Goal: Task Accomplishment & Management: Complete application form

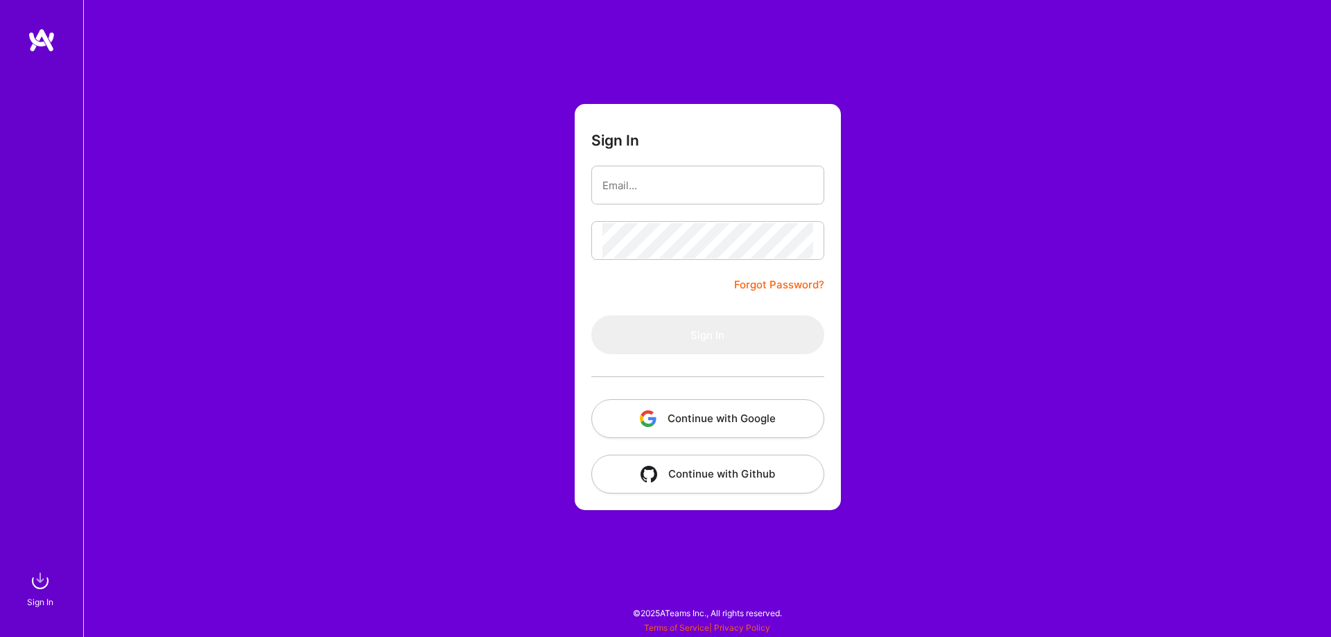
click at [631, 413] on button "Continue with Google" at bounding box center [707, 418] width 233 height 39
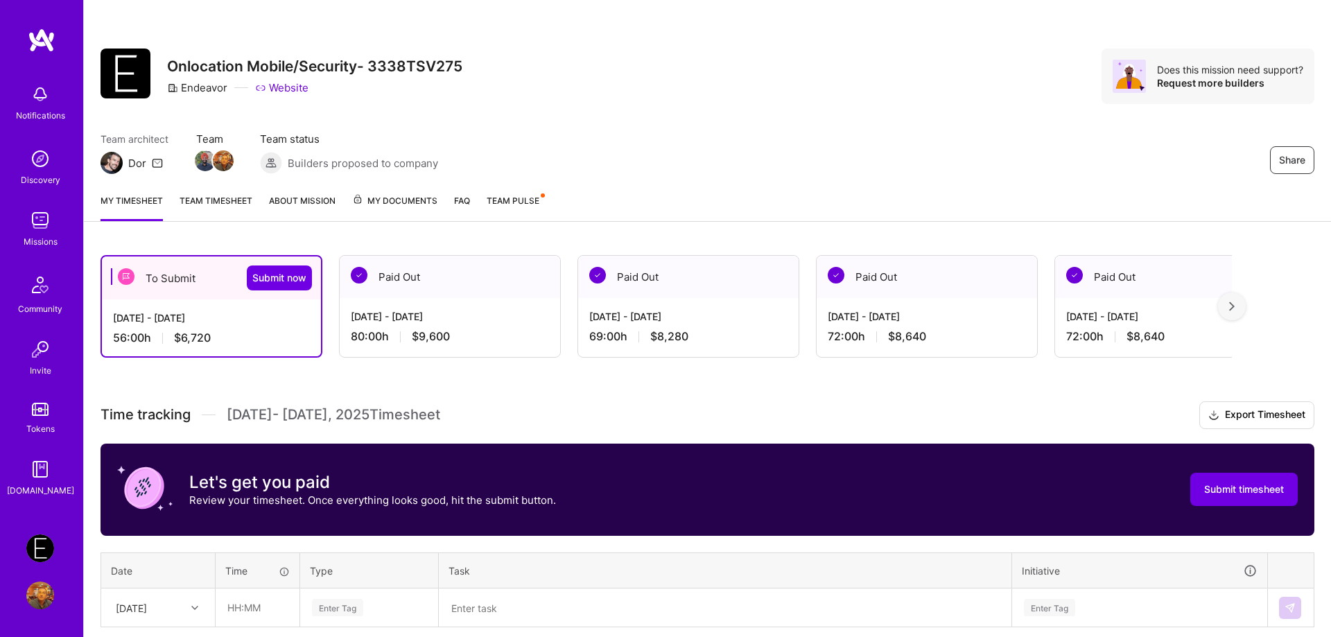
scroll to position [212, 0]
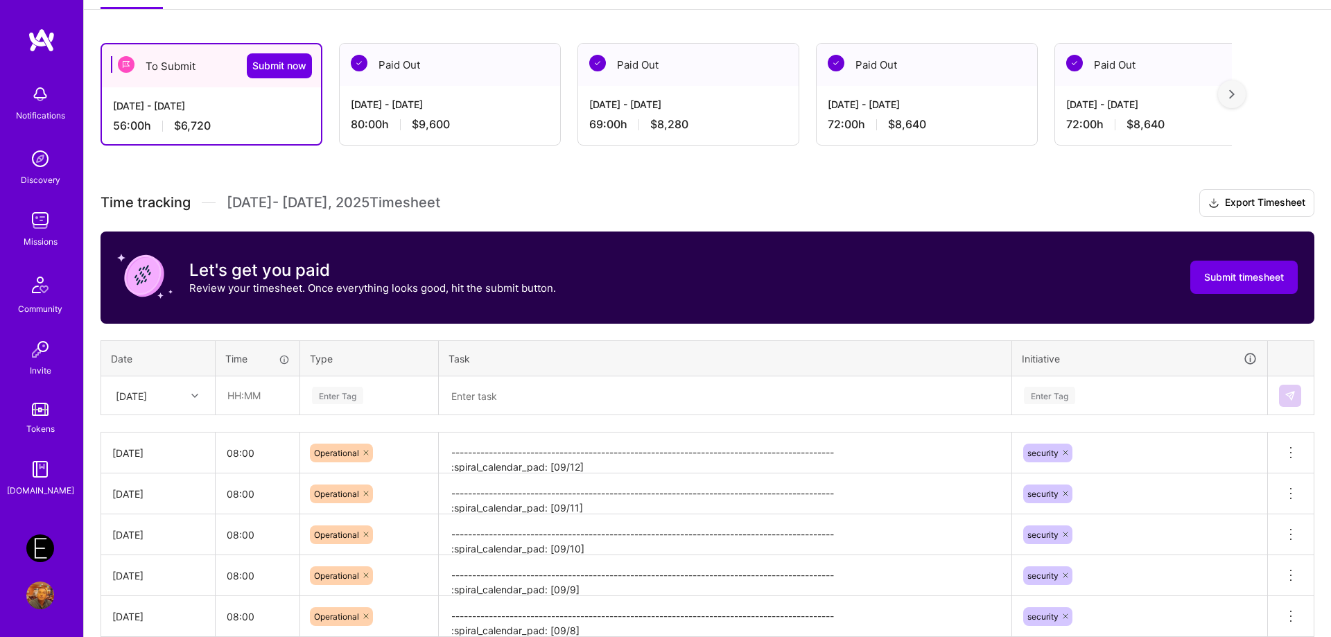
click at [336, 394] on div "Enter Tag" at bounding box center [337, 395] width 51 height 21
click at [247, 395] on input "text" at bounding box center [257, 395] width 83 height 37
type input "08:00"
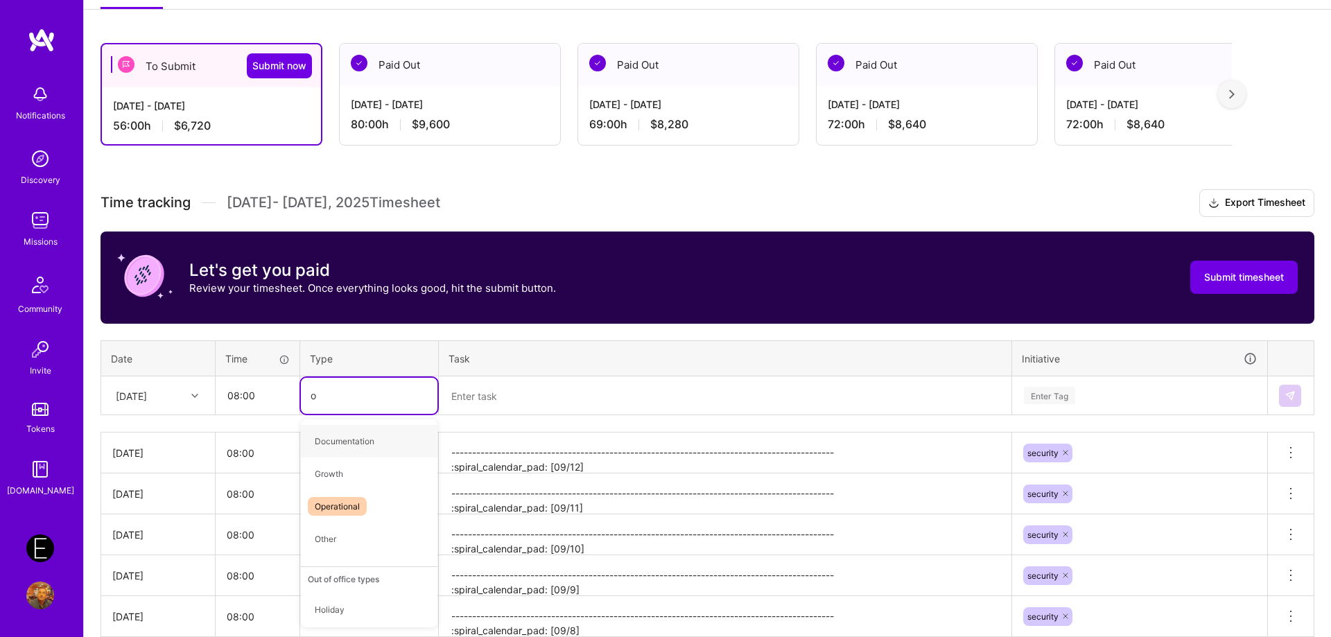
type input "op"
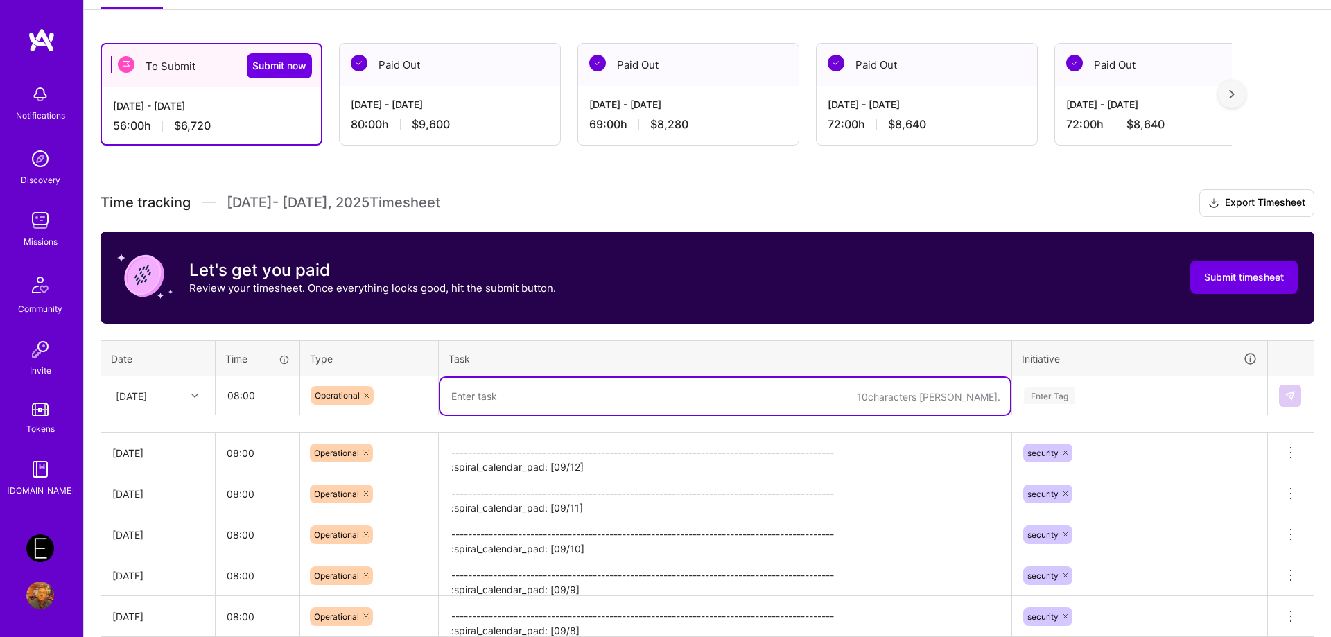
paste textarea "-------------------------------------------------------------------------------…"
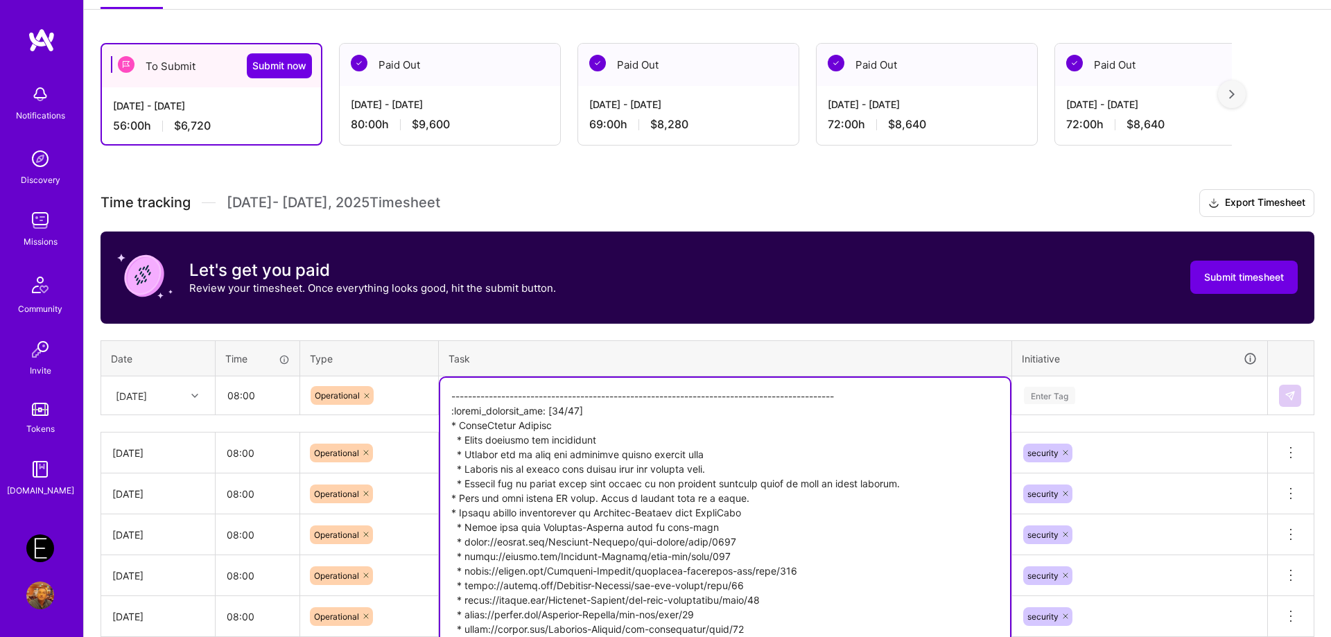
scroll to position [314, 0]
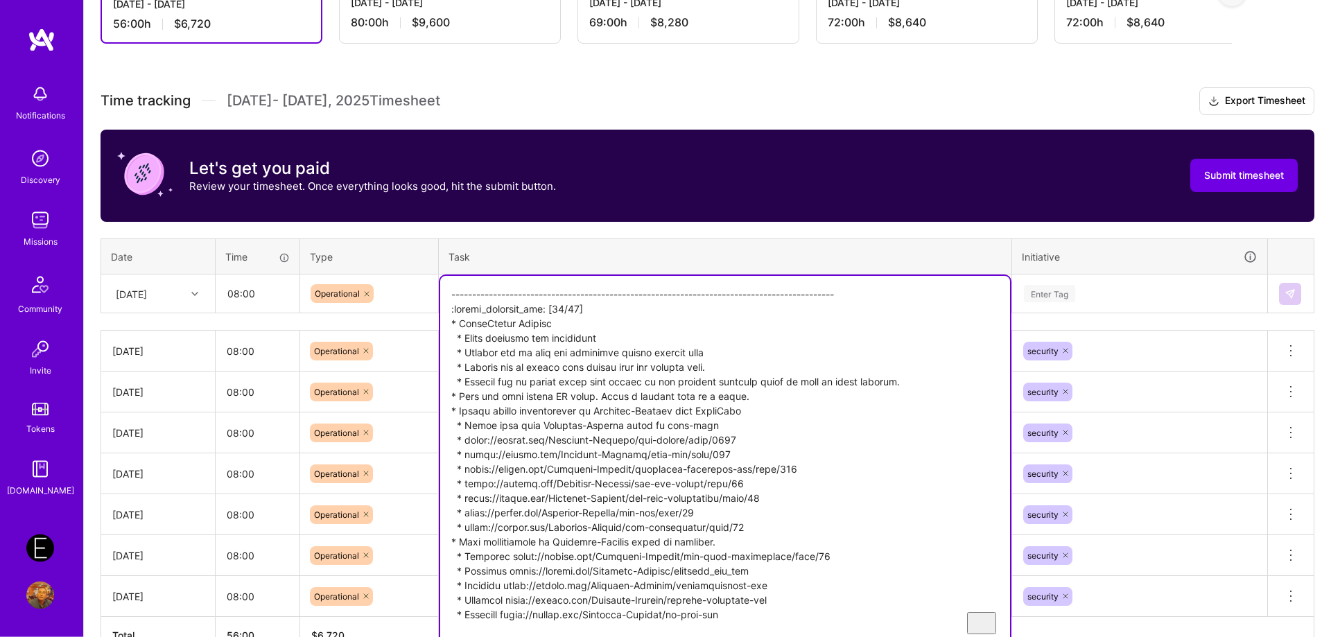
type textarea "-------------------------------------------------------------------------------…"
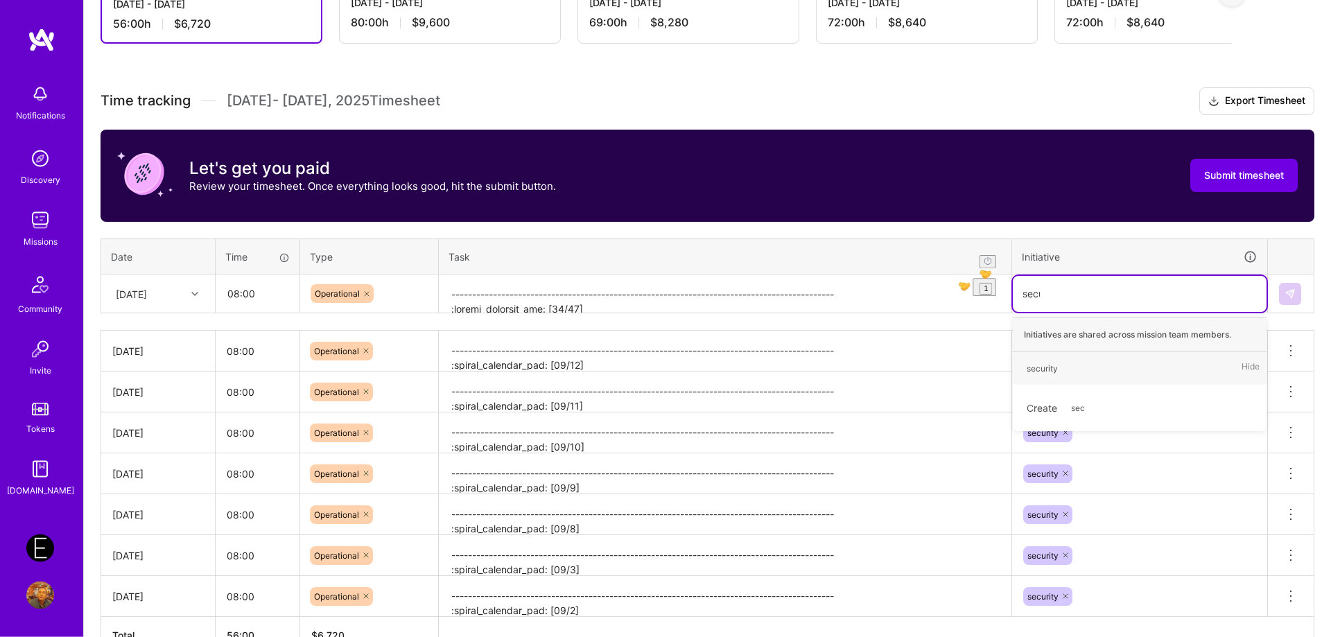
type input "secur"
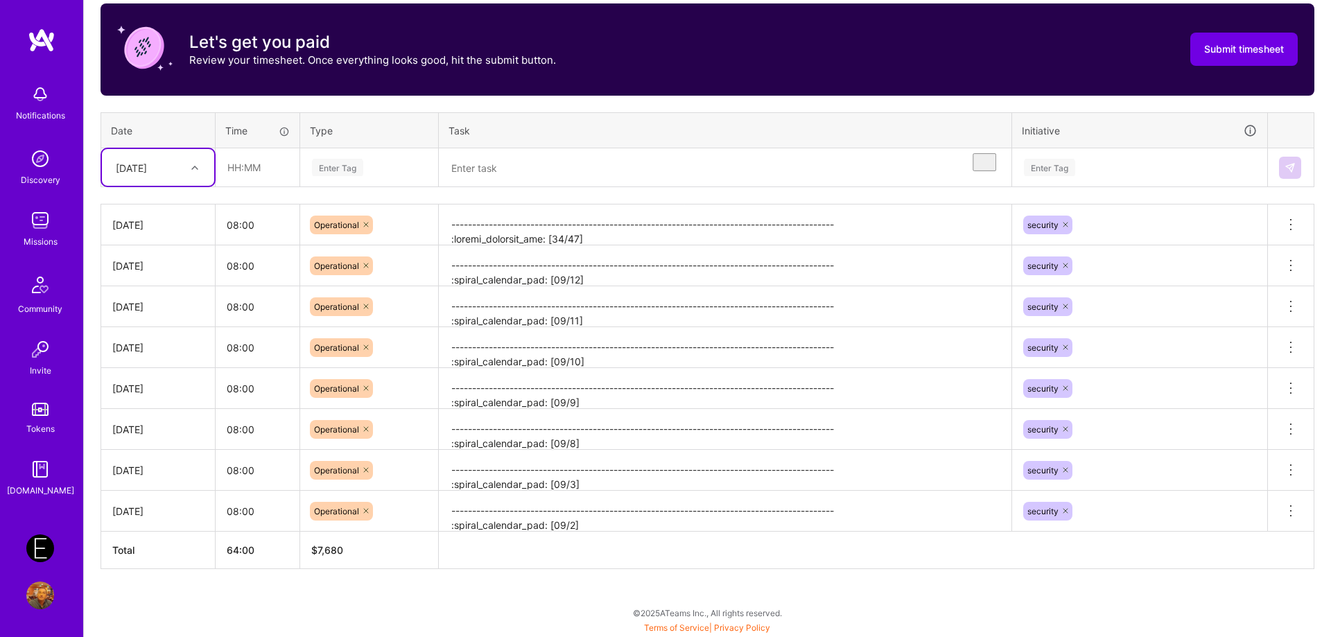
scroll to position [87, 0]
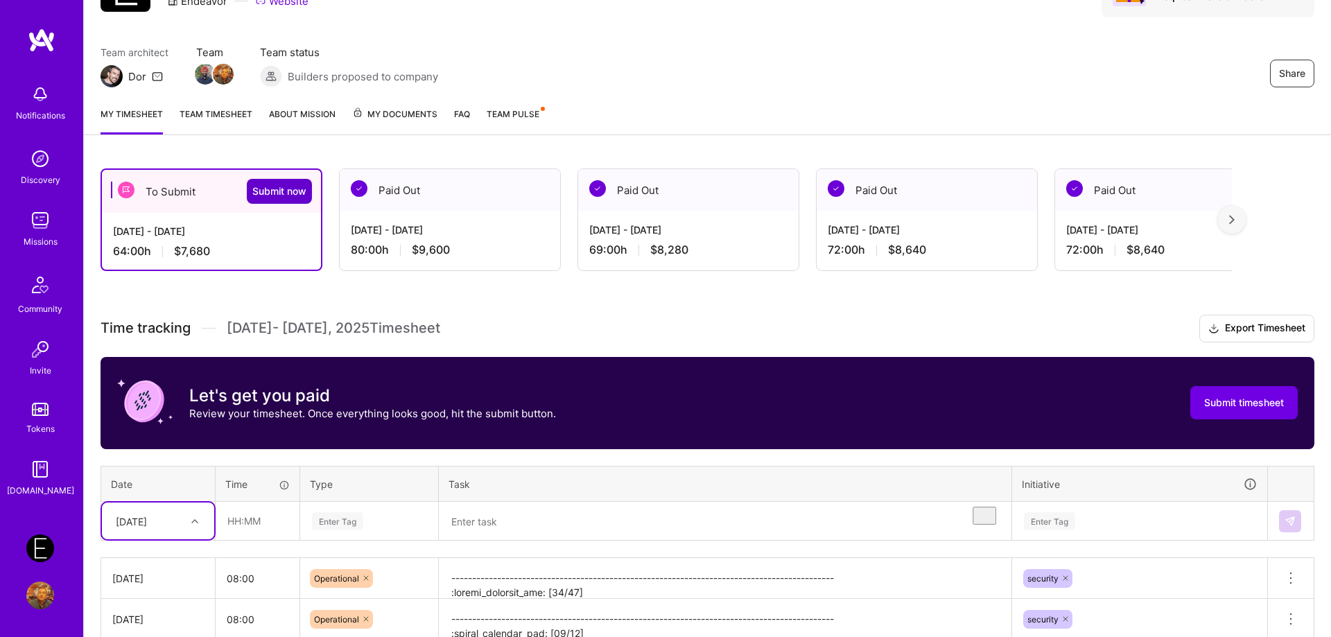
click at [284, 192] on span "Submit now" at bounding box center [279, 191] width 54 height 14
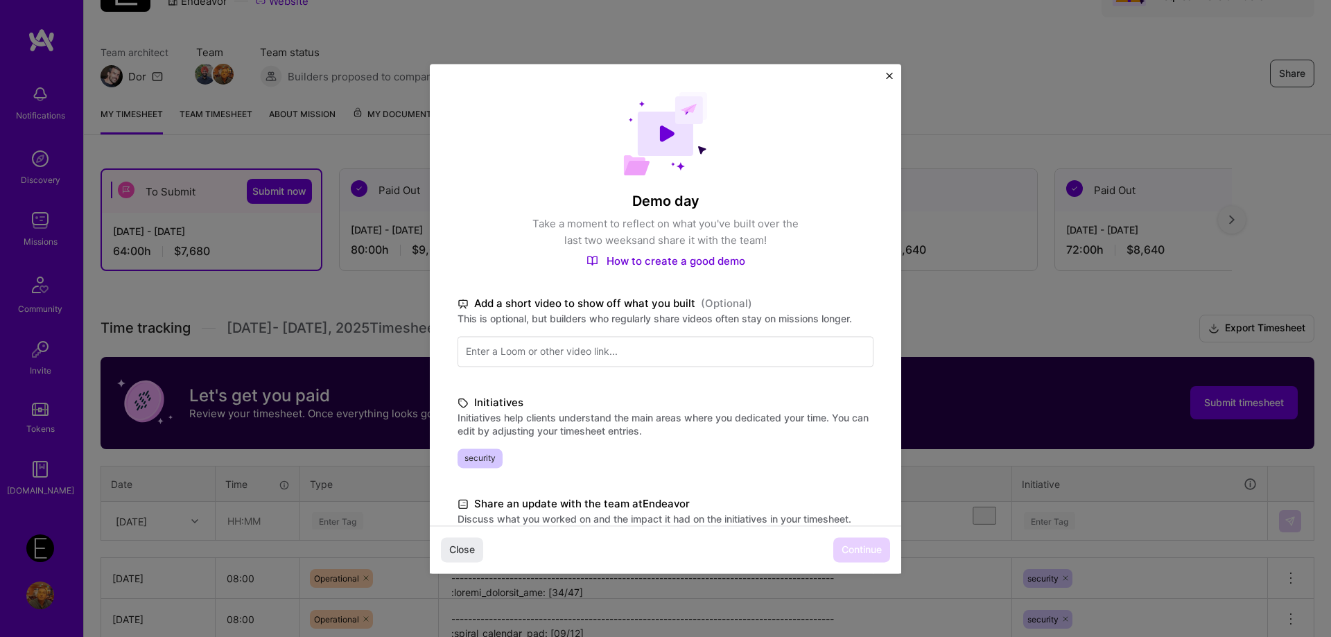
scroll to position [228, 0]
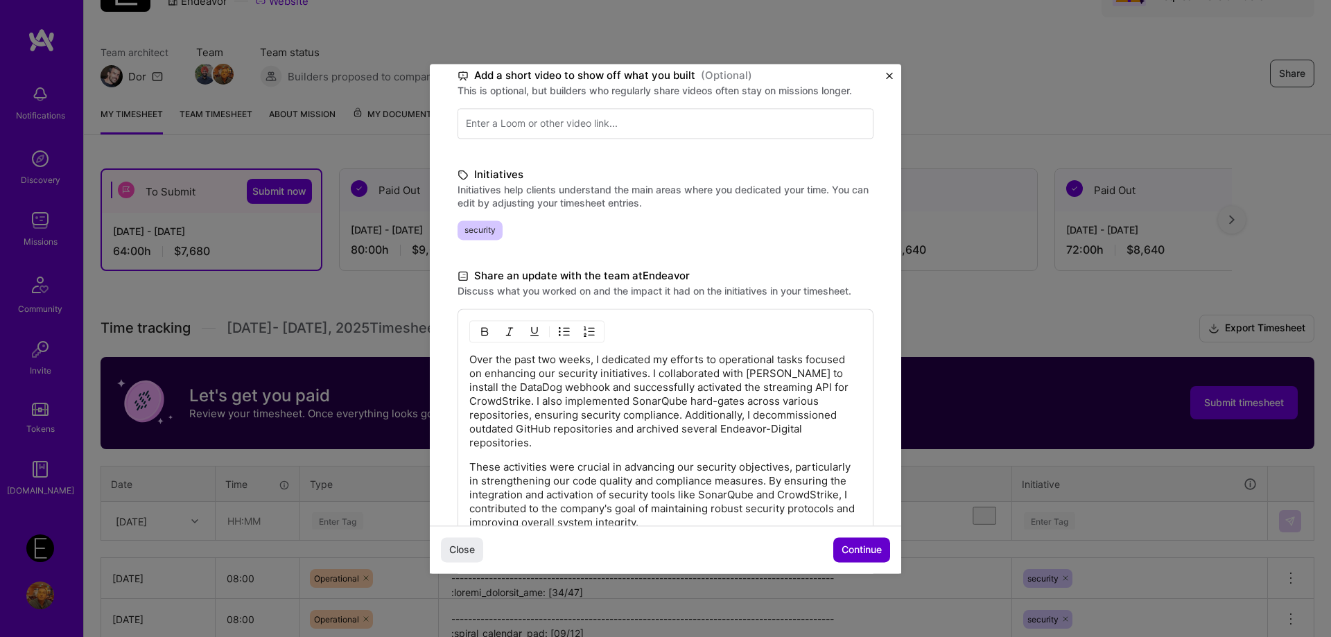
click at [850, 555] on span "Continue" at bounding box center [862, 550] width 40 height 14
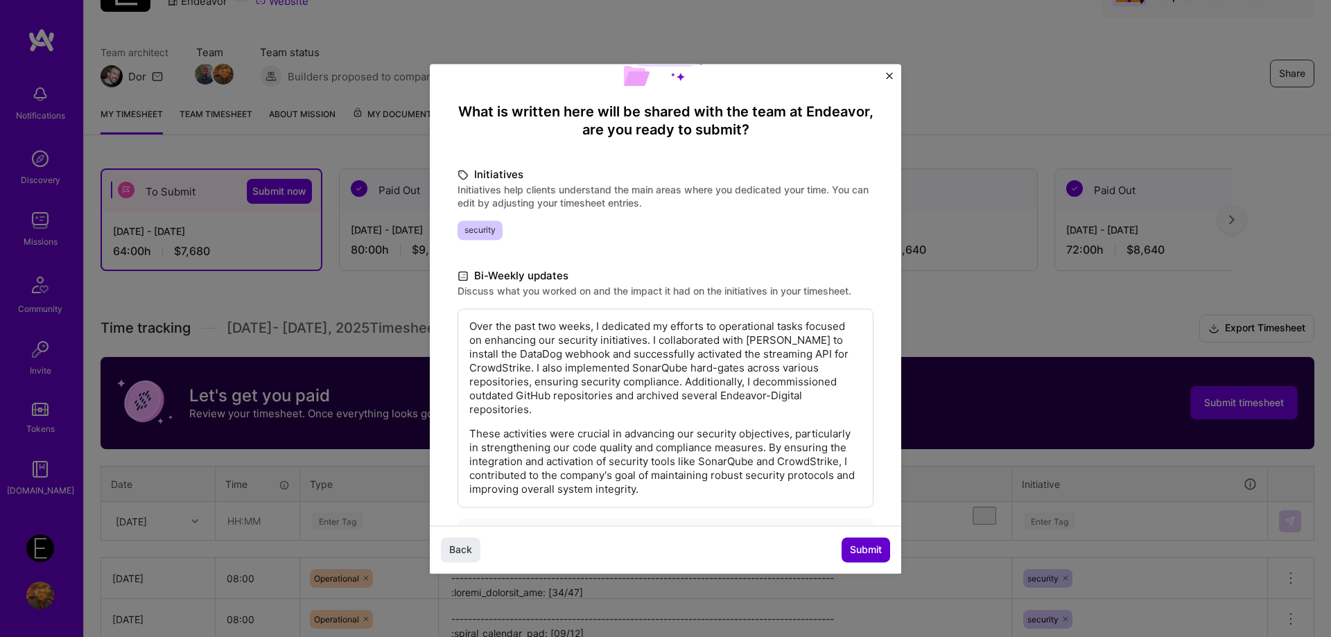
click at [874, 551] on span "Submit" at bounding box center [866, 550] width 32 height 14
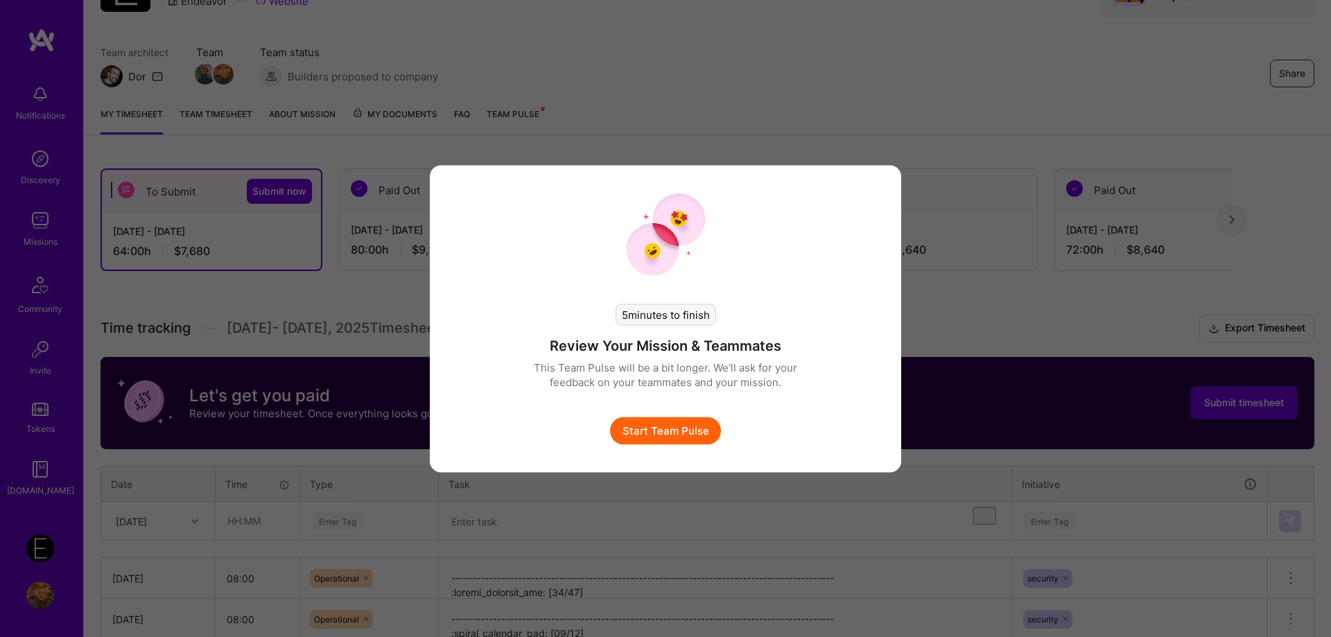
click at [697, 431] on button "Start Team Pulse" at bounding box center [665, 431] width 111 height 28
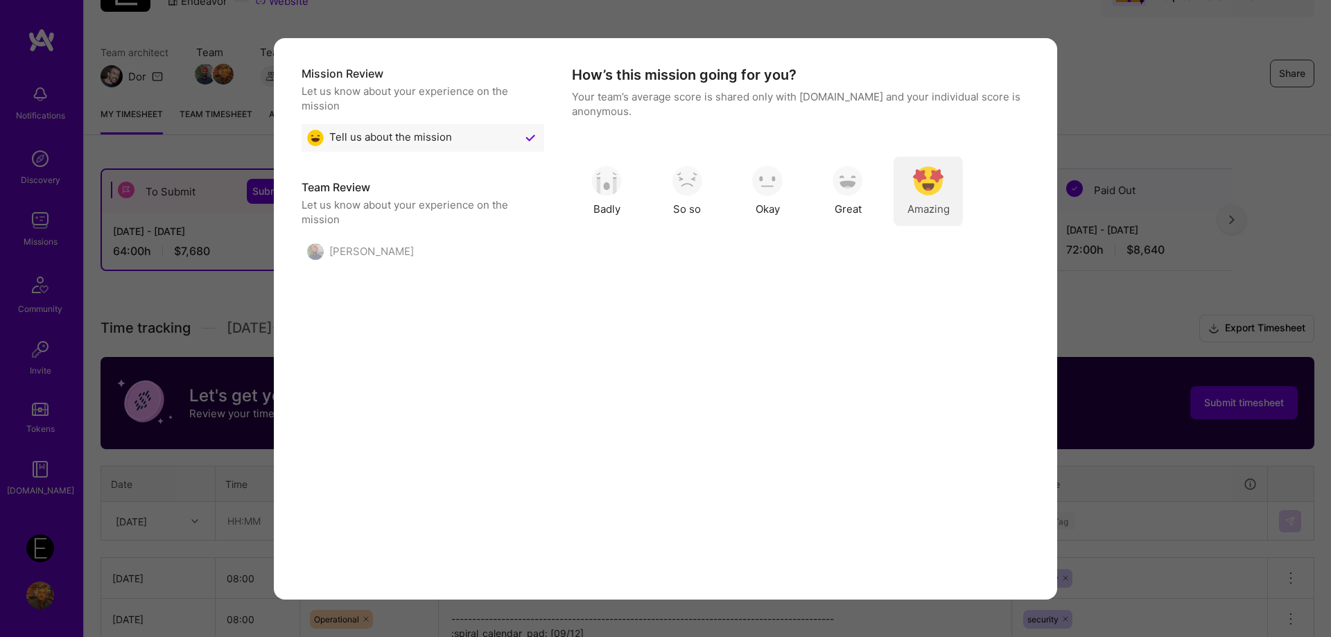
click at [939, 202] on span "Amazing" at bounding box center [929, 209] width 42 height 15
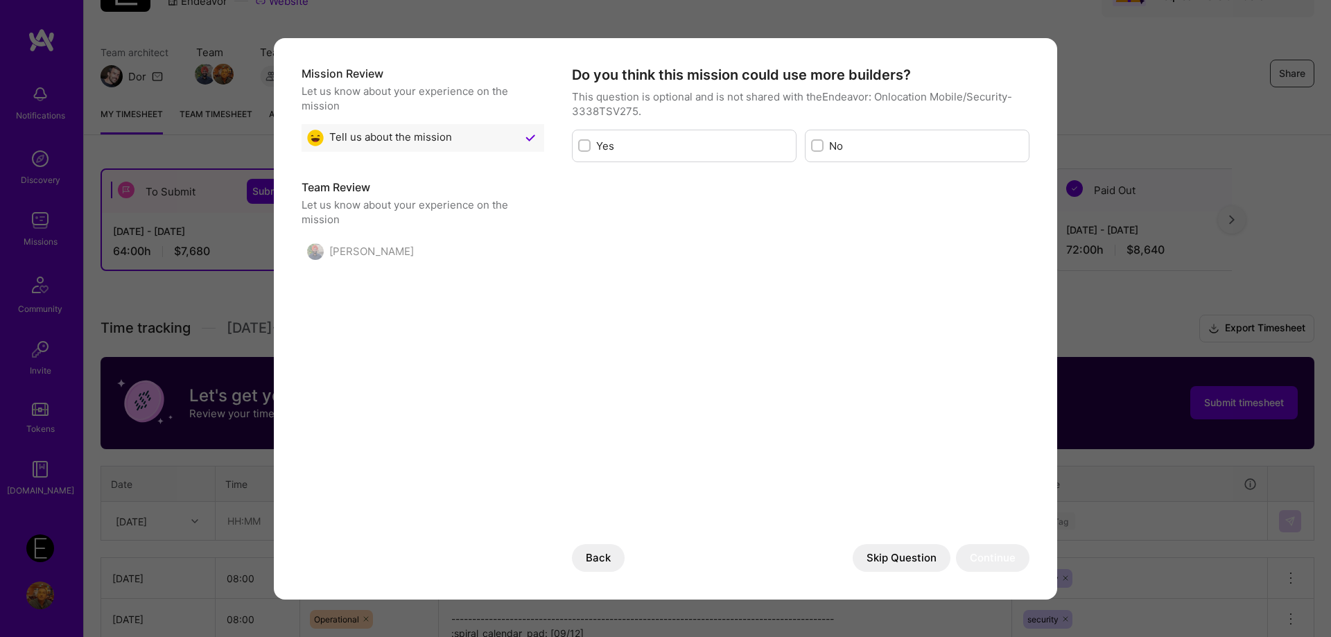
click at [817, 146] on input "modal" at bounding box center [819, 146] width 10 height 10
checkbox input "true"
click at [992, 562] on button "Continue" at bounding box center [992, 558] width 73 height 28
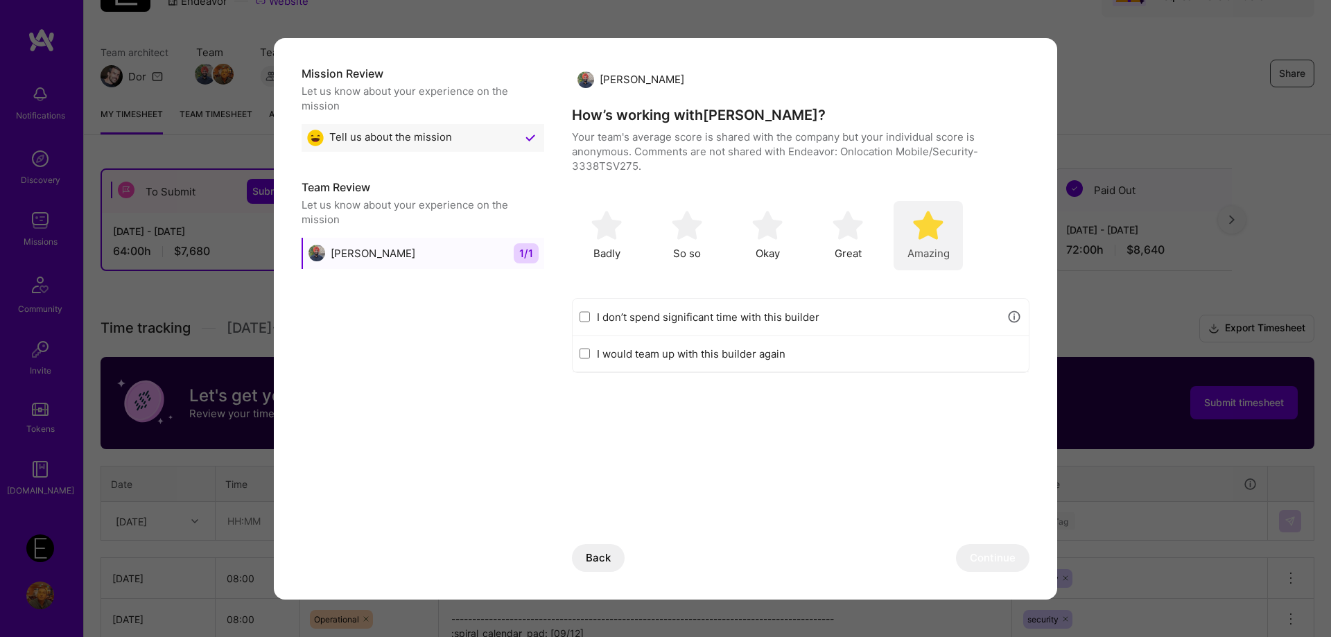
click at [923, 238] on img "modal" at bounding box center [928, 225] width 31 height 31
click at [765, 313] on label "I don’t spend significant time with this builder" at bounding box center [798, 317] width 403 height 15
click at [590, 313] on input "I don’t spend significant time with this builder" at bounding box center [585, 316] width 10 height 11
click at [659, 317] on label "I don’t spend significant time with this builder" at bounding box center [798, 317] width 403 height 15
click at [590, 317] on input "I don’t spend significant time with this builder" at bounding box center [585, 316] width 10 height 11
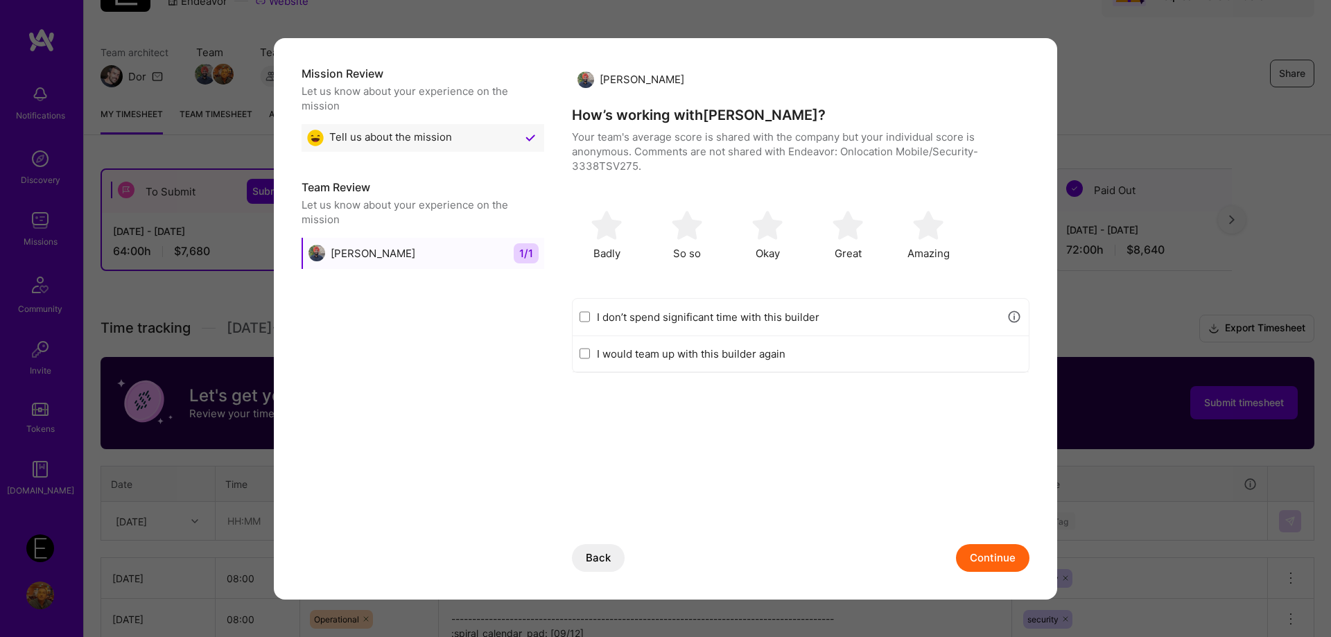
checkbox input "false"
click at [641, 354] on label "I would team up with this builder again" at bounding box center [809, 354] width 425 height 15
click at [590, 354] on input "I would team up with this builder again" at bounding box center [585, 353] width 10 height 11
checkbox input "true"
click at [779, 473] on div "[PERSON_NAME] How’s working with [PERSON_NAME] ? Your team's average score is s…" at bounding box center [801, 319] width 458 height 506
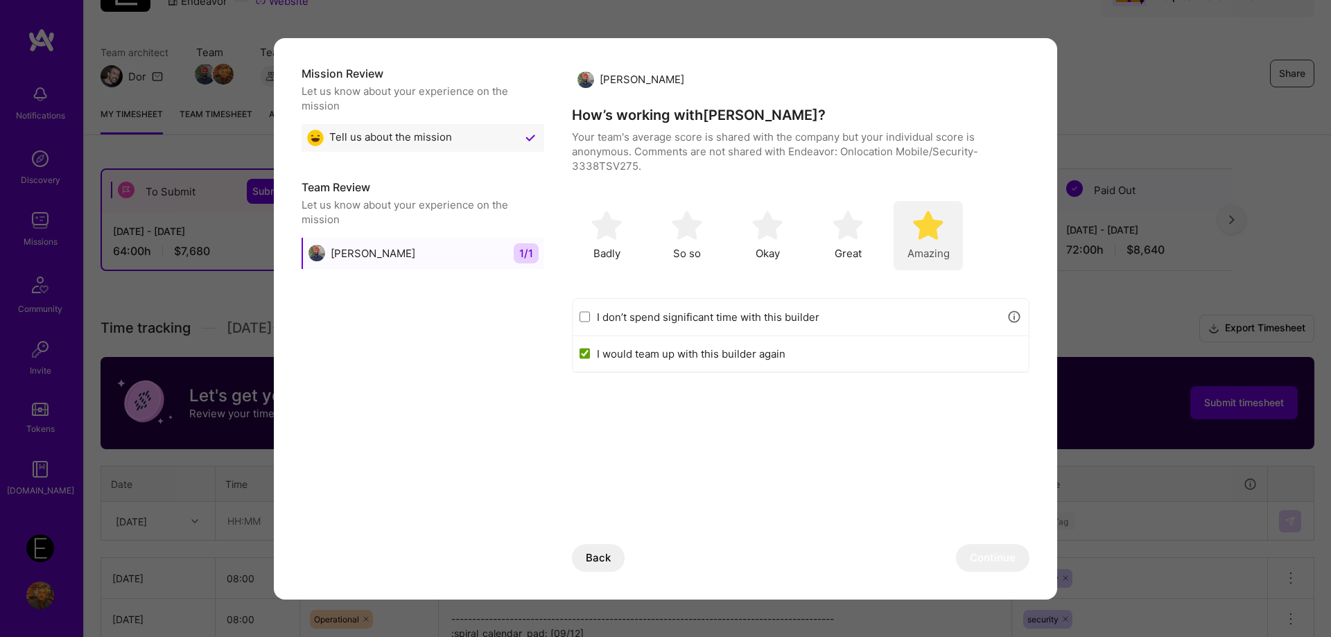
click at [944, 250] on span "Amazing" at bounding box center [929, 253] width 42 height 15
click at [980, 559] on button "Continue" at bounding box center [992, 558] width 73 height 28
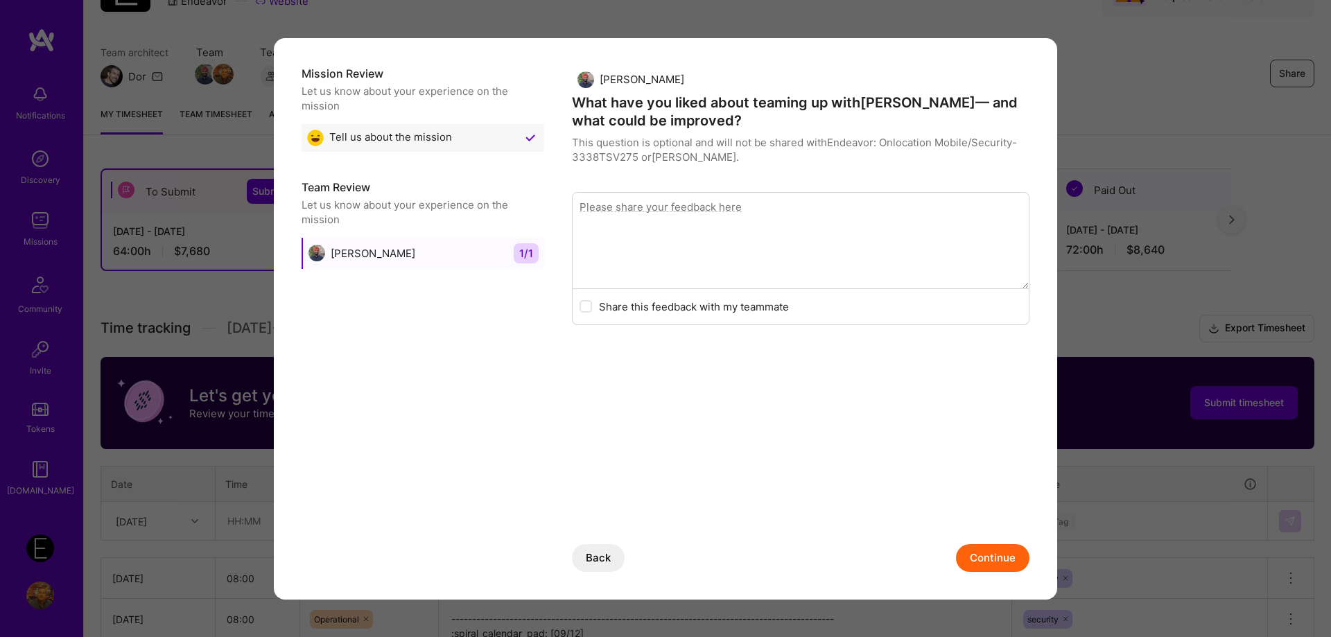
click at [988, 553] on button "Continue" at bounding box center [992, 558] width 73 height 28
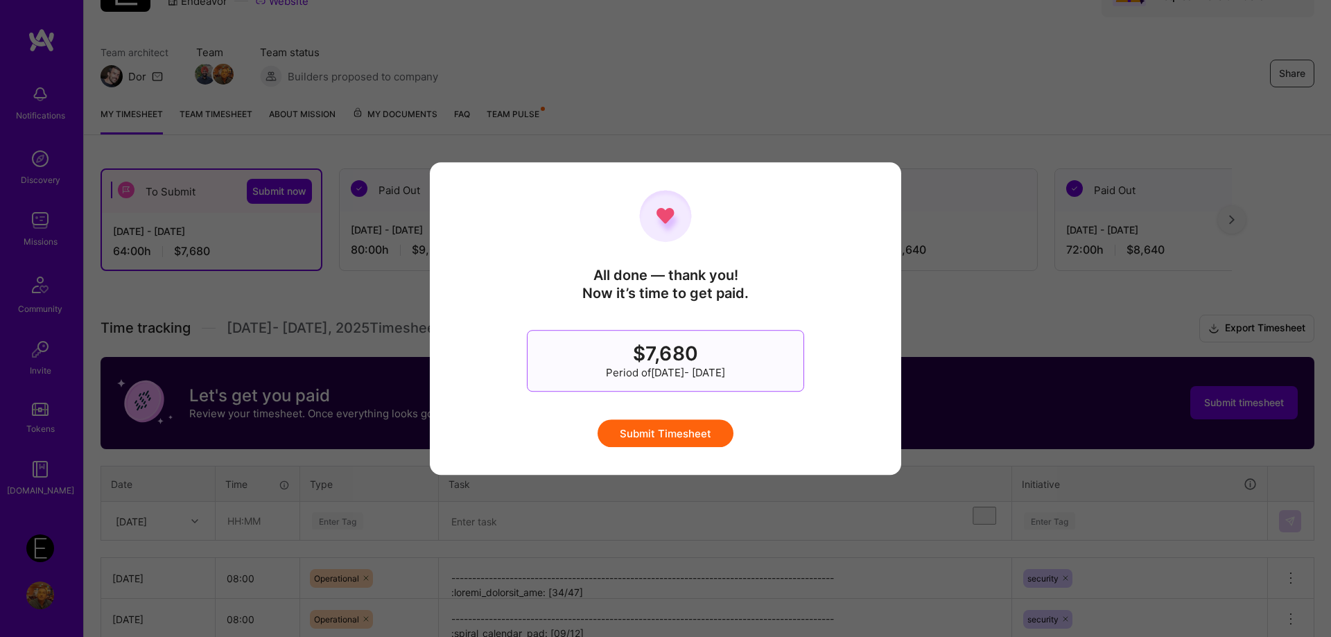
click at [673, 440] on button "Submit Timesheet" at bounding box center [666, 433] width 136 height 28
